Goal: Information Seeking & Learning: Learn about a topic

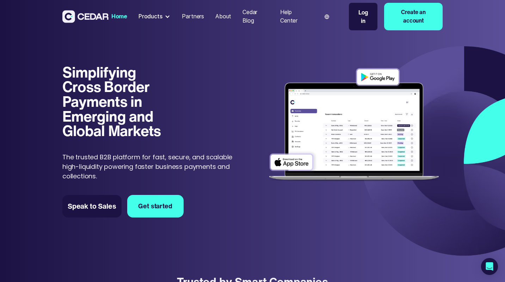
click at [228, 16] on div "About" at bounding box center [224, 16] width 16 height 8
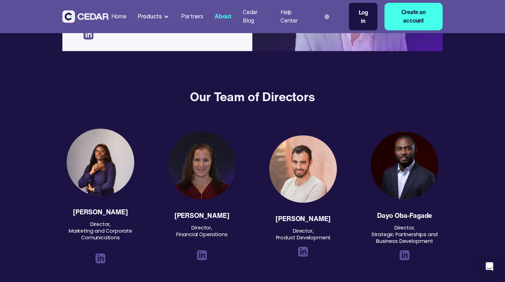
scroll to position [637, 0]
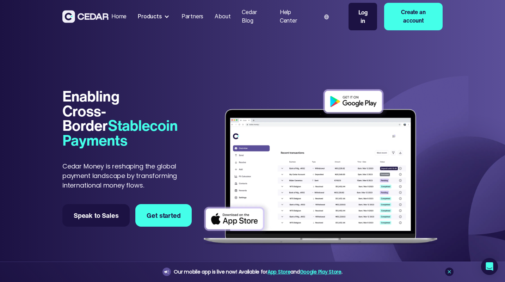
click at [221, 20] on div "About" at bounding box center [223, 16] width 16 height 8
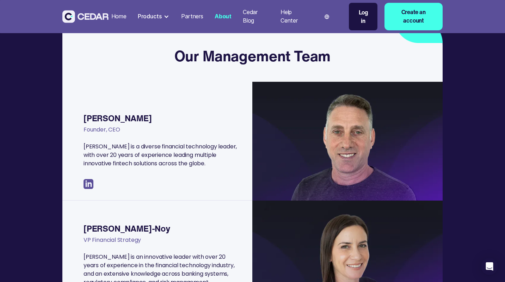
scroll to position [116, 0]
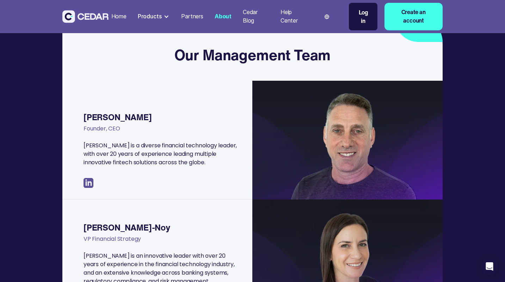
click at [279, 113] on img at bounding box center [348, 140] width 190 height 119
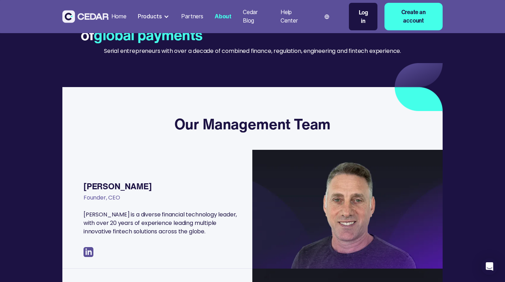
scroll to position [0, 0]
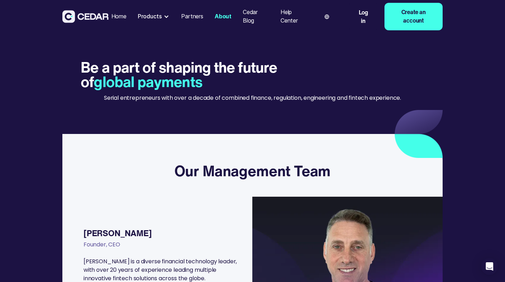
click at [96, 20] on img at bounding box center [85, 16] width 46 height 13
